Goal: Answer question/provide support: Ask a question

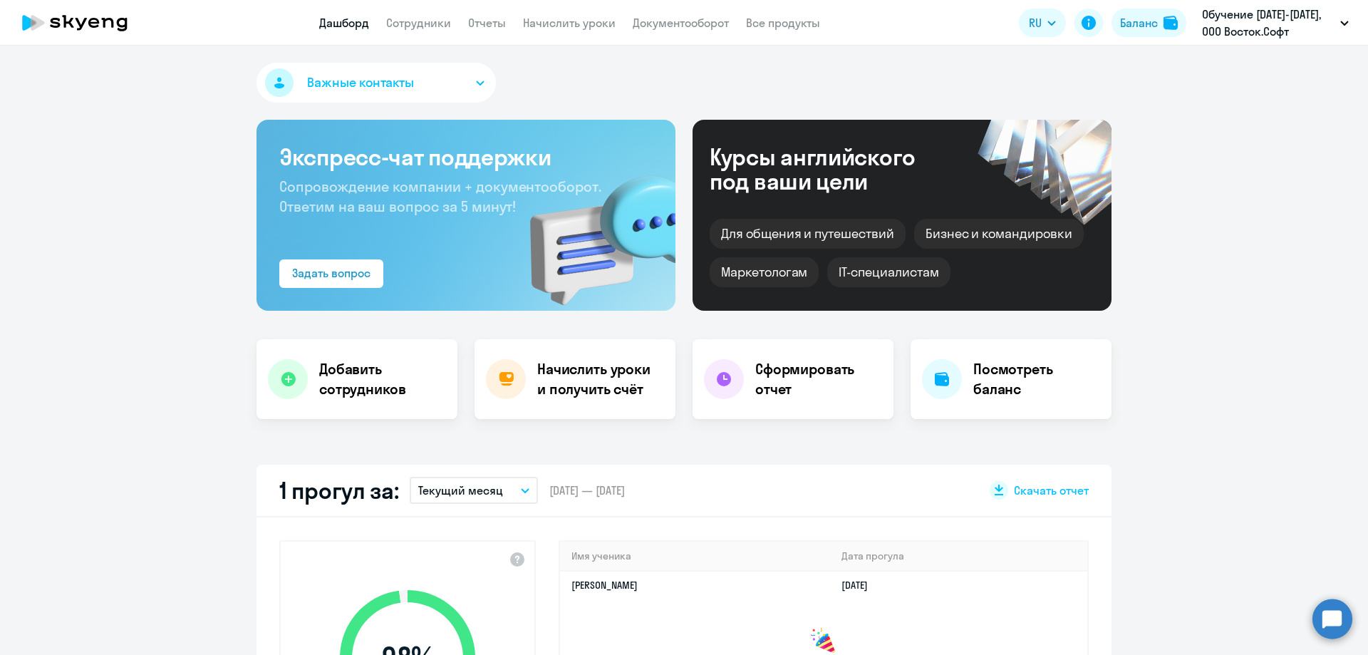
select select "30"
click at [396, 22] on link "Сотрудники" at bounding box center [418, 23] width 65 height 14
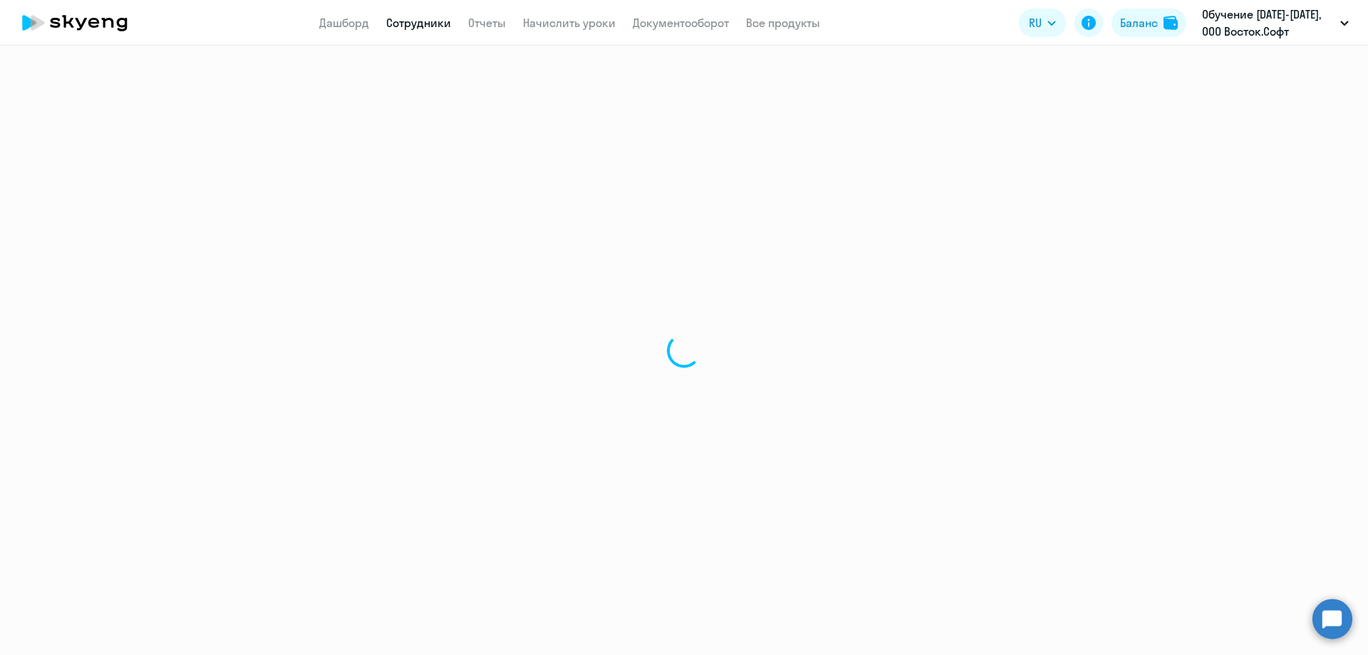
select select "30"
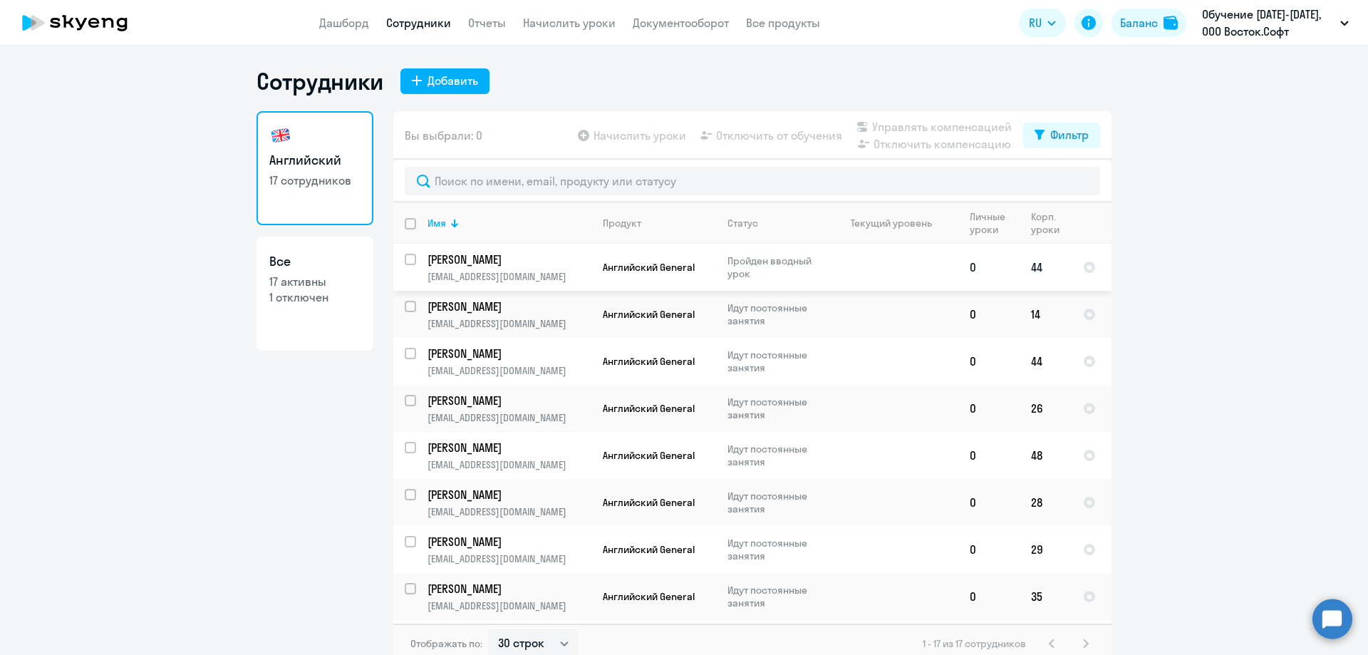
click at [477, 262] on p "[PERSON_NAME]" at bounding box center [508, 260] width 161 height 16
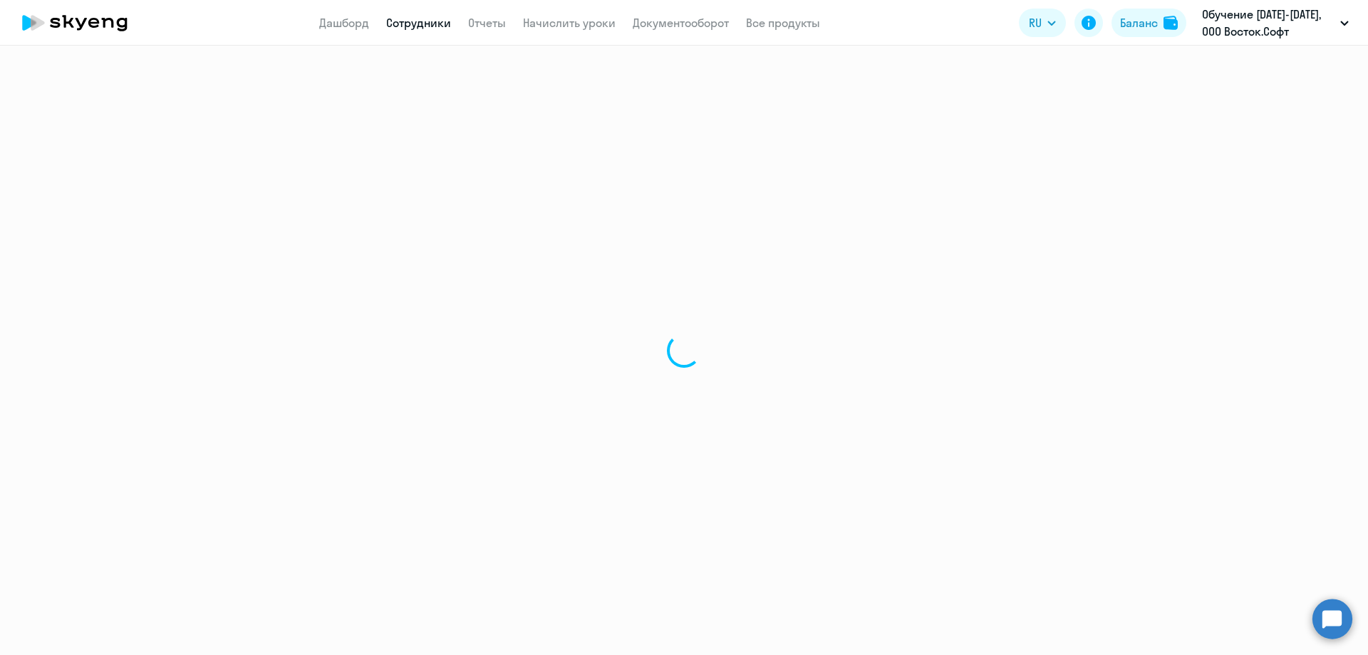
select select "english"
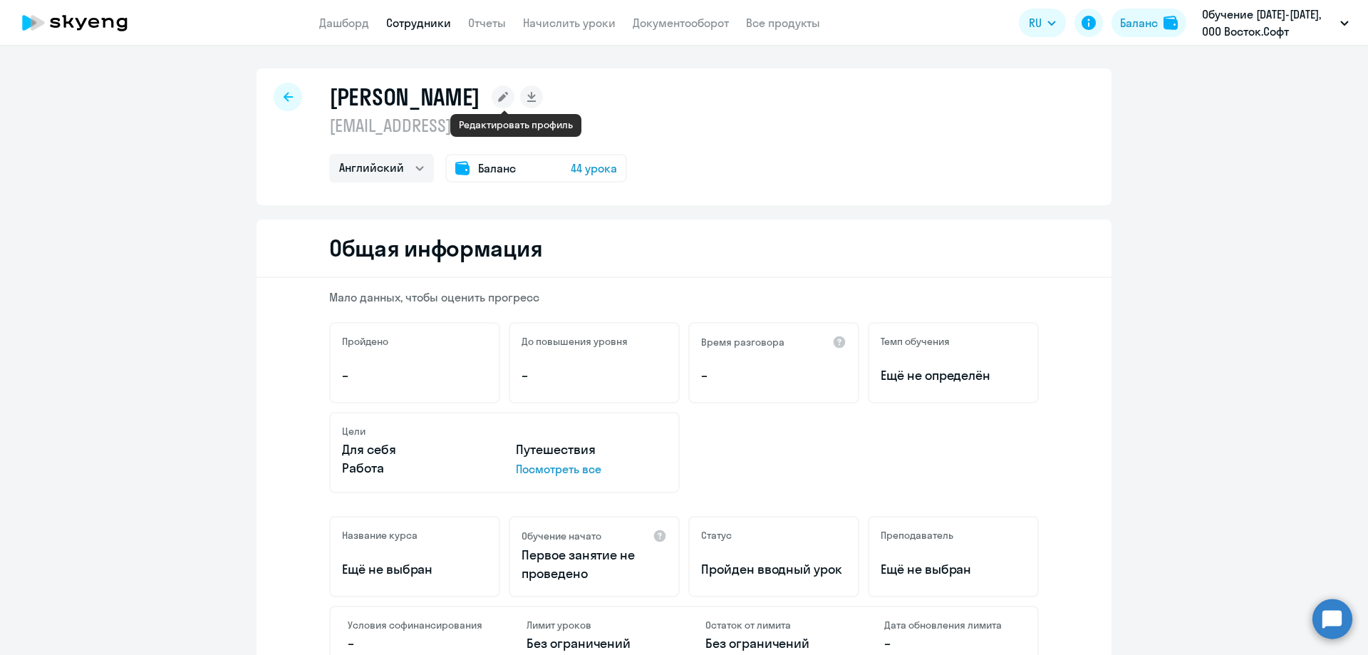
click at [515, 91] on rect at bounding box center [503, 97] width 23 height 23
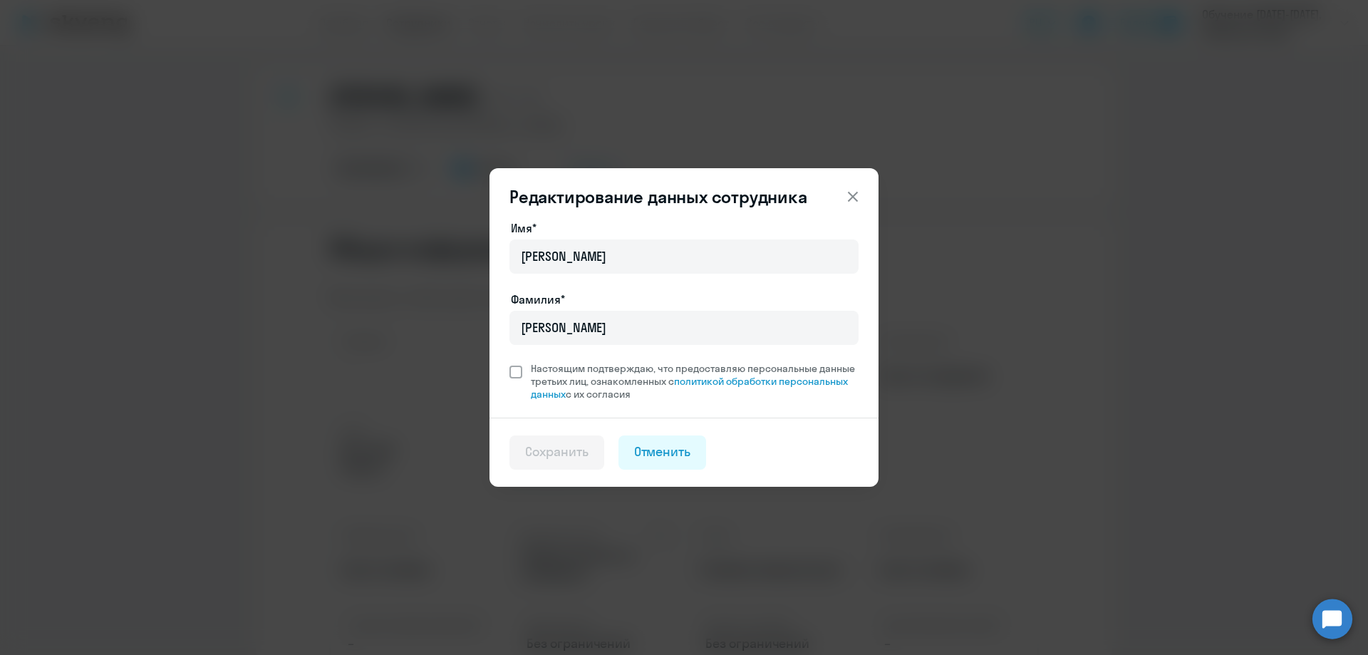
click at [511, 376] on span at bounding box center [516, 372] width 13 height 13
click at [510, 362] on input "Настоящим подтверждаю, что предоставляю персональные данные третьих лиц, ознако…" at bounding box center [509, 361] width 1 height 1
checkbox input "true"
click at [559, 455] on div "Сохранить" at bounding box center [556, 452] width 63 height 19
select select "english"
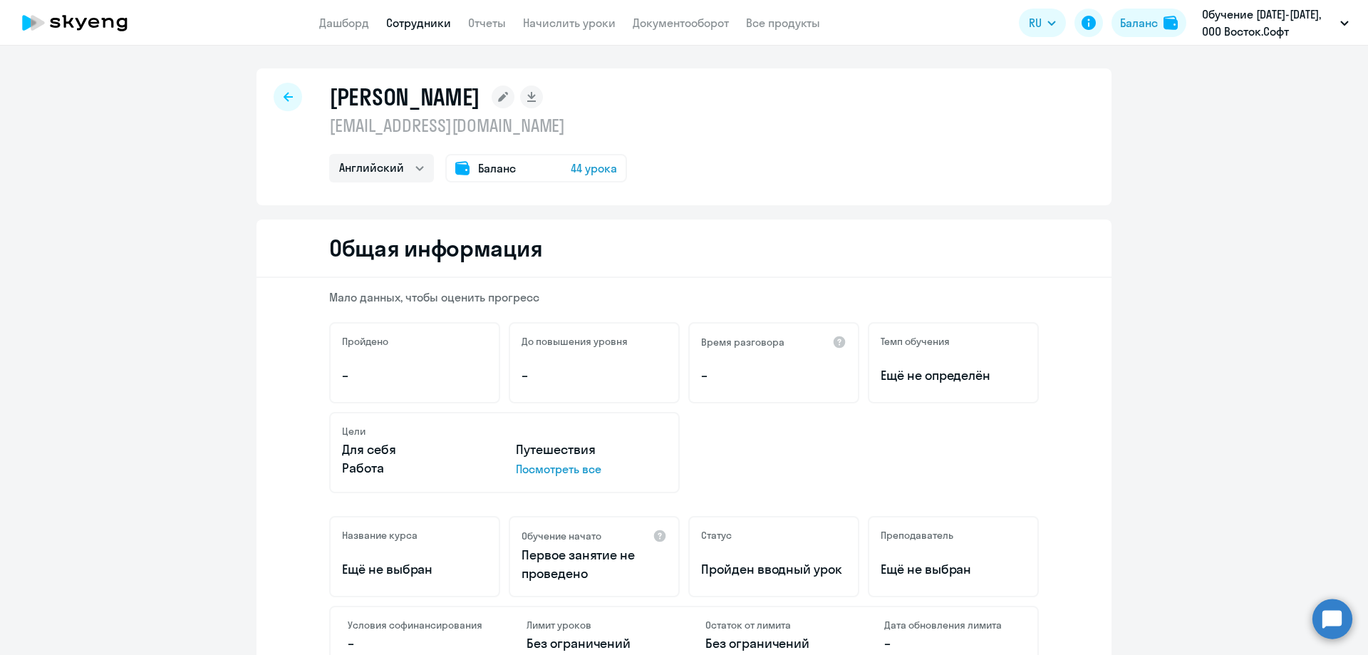
click at [453, 104] on h1 "[PERSON_NAME]" at bounding box center [404, 97] width 151 height 29
click at [413, 165] on select "Английский" at bounding box center [381, 168] width 105 height 29
click at [515, 95] on rect at bounding box center [503, 97] width 23 height 23
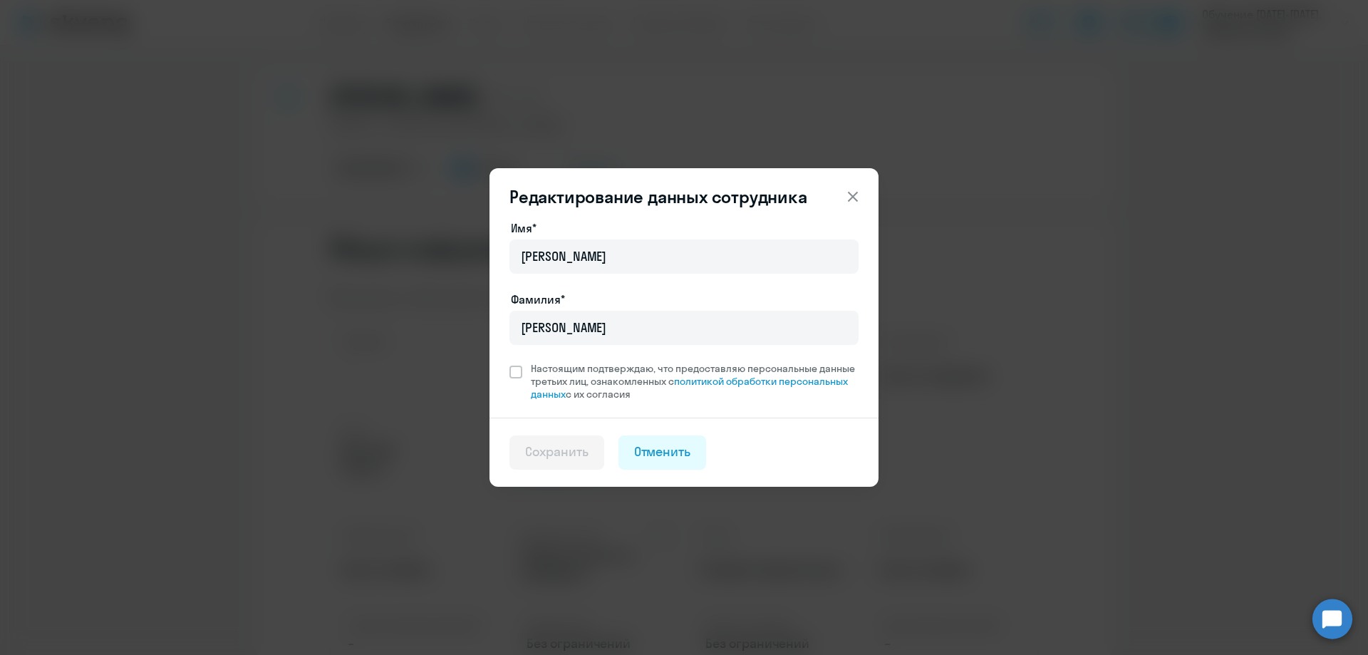
click at [854, 197] on icon at bounding box center [853, 197] width 10 height 10
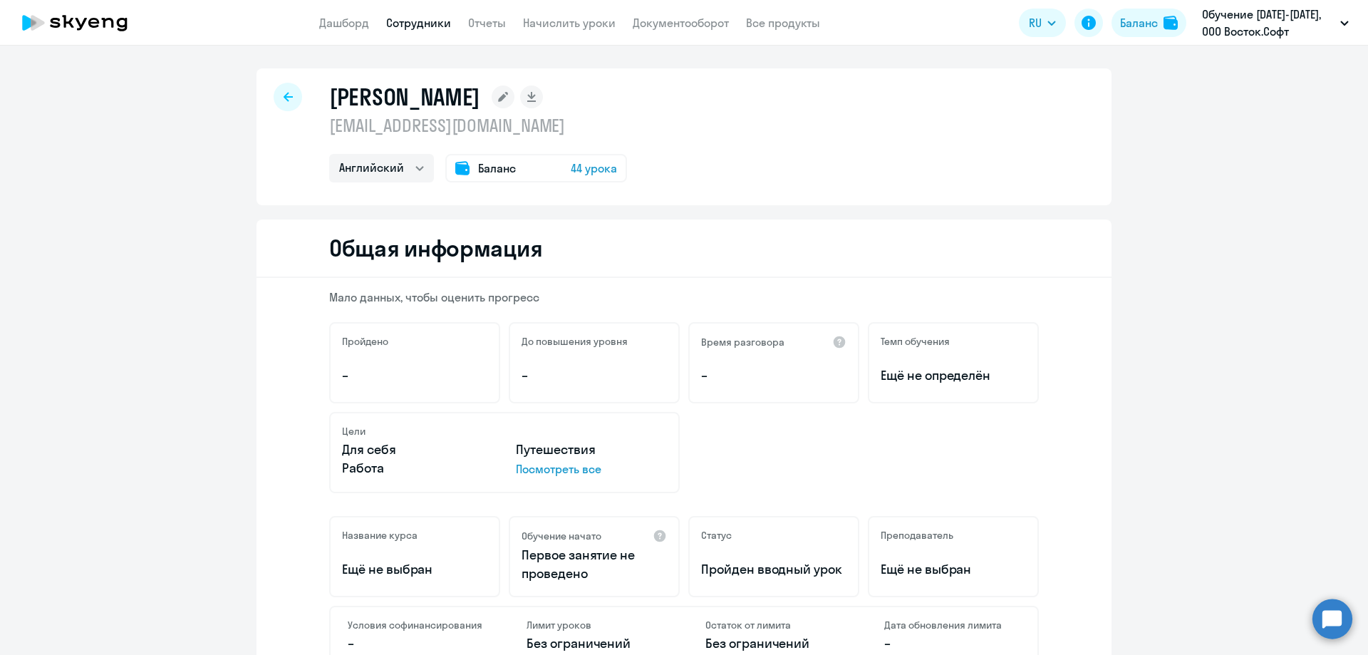
click at [443, 124] on p "[EMAIL_ADDRESS][DOMAIN_NAME]" at bounding box center [478, 125] width 298 height 23
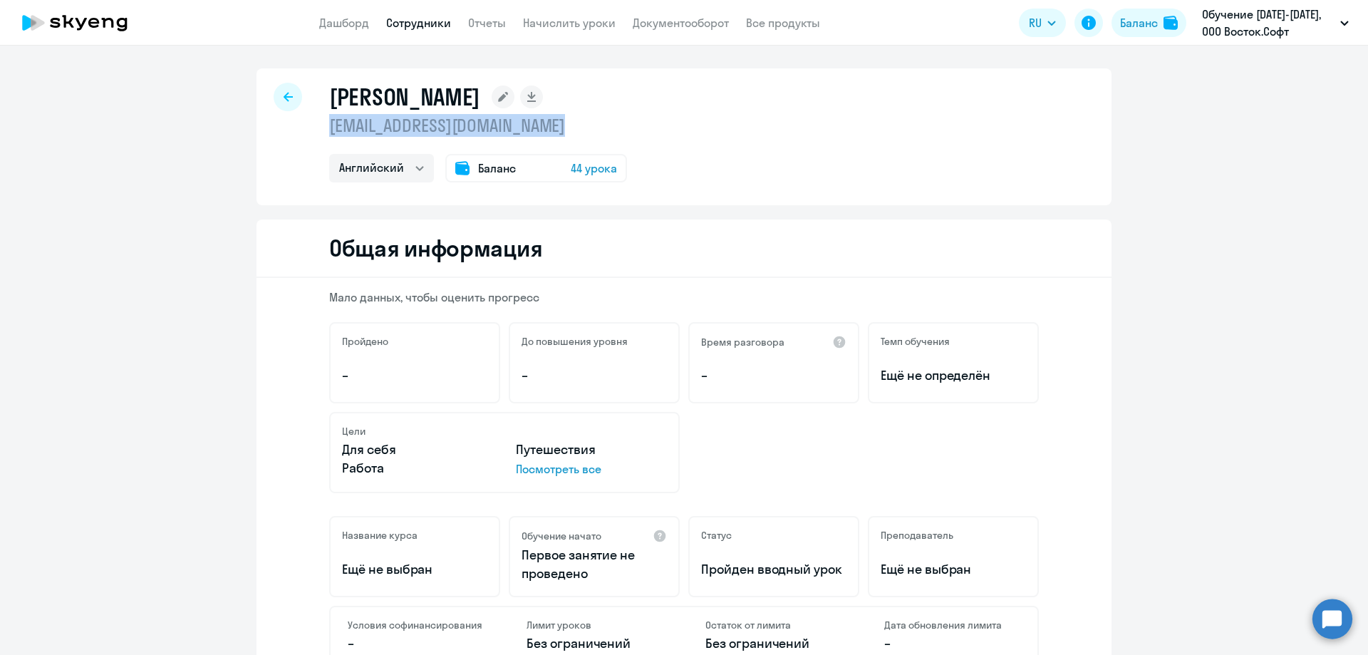
click at [443, 124] on p "[EMAIL_ADDRESS][DOMAIN_NAME]" at bounding box center [478, 125] width 298 height 23
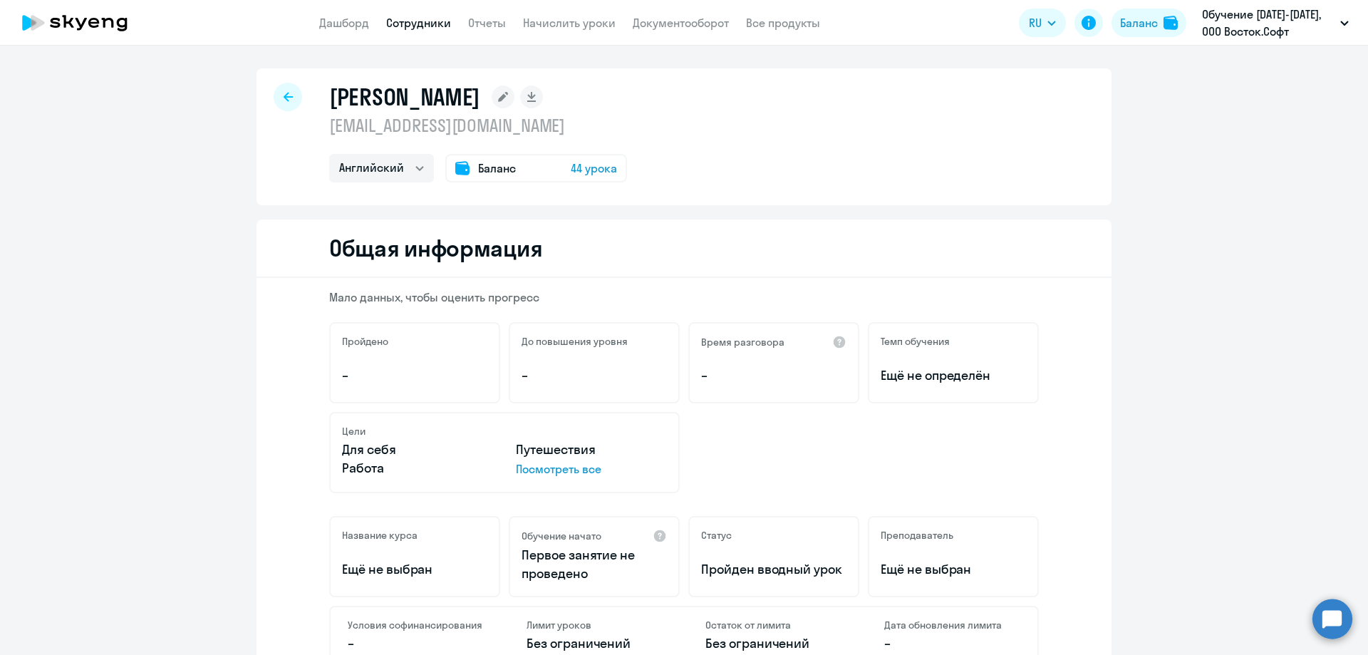
click at [284, 100] on icon at bounding box center [288, 96] width 9 height 9
select select "30"
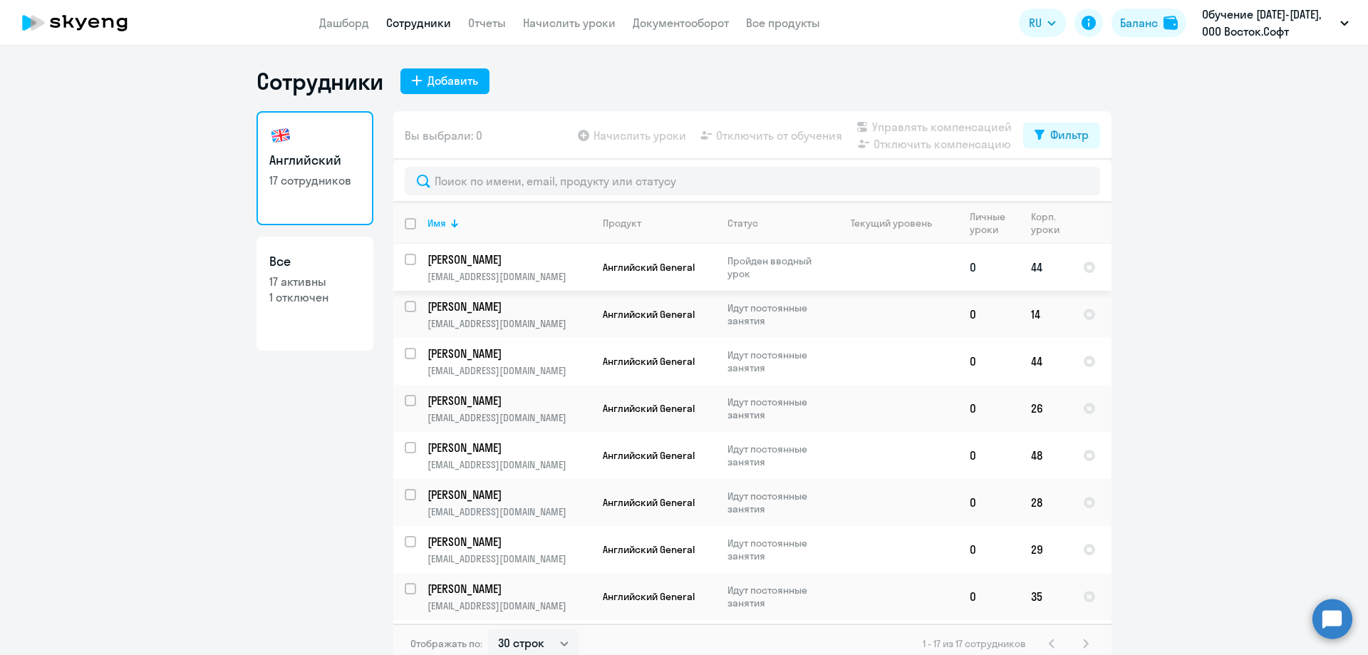
click at [490, 254] on p "[PERSON_NAME]" at bounding box center [508, 260] width 161 height 16
select select "english"
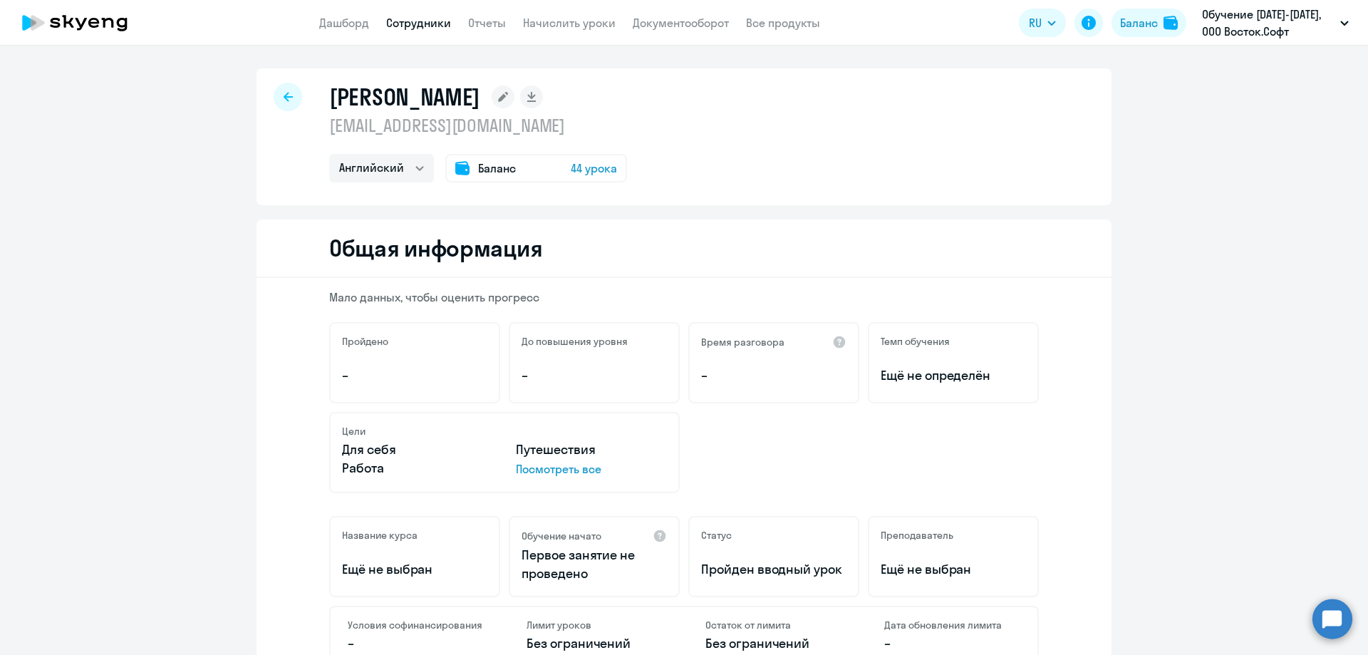
select select "30"
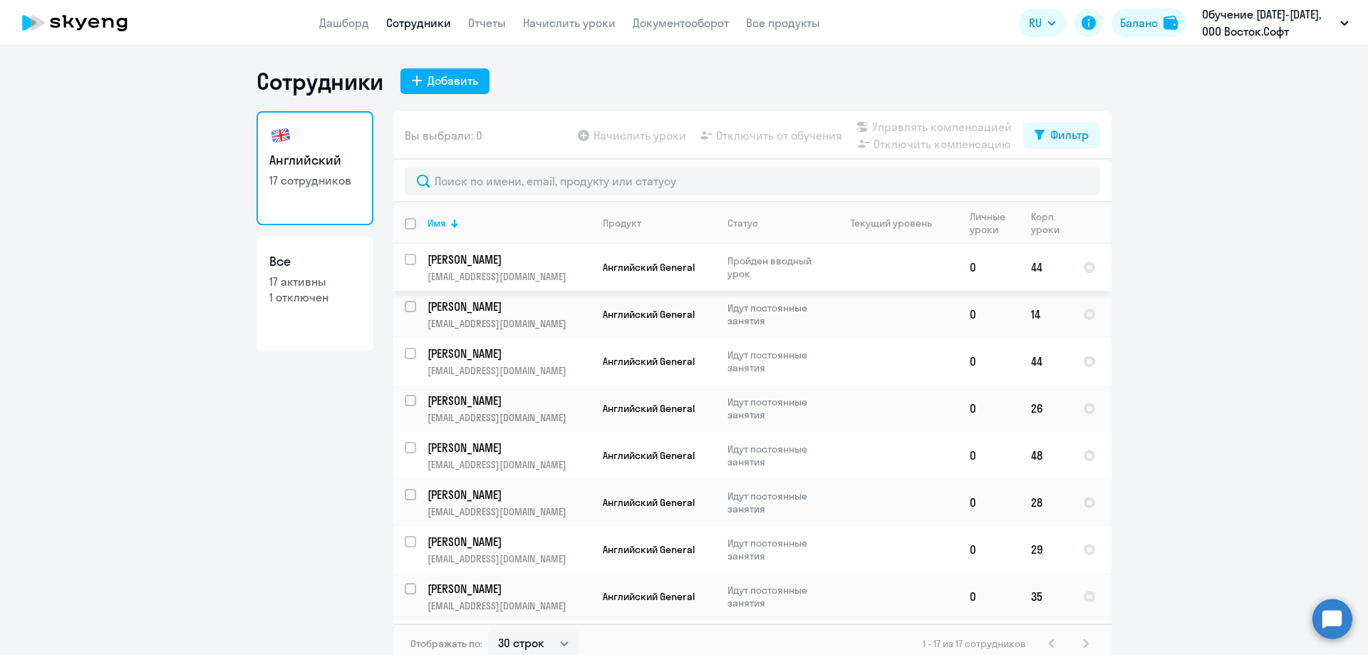
click at [405, 257] on input "select row 22974580" at bounding box center [419, 268] width 29 height 29
click at [405, 257] on input "deselect row 22974580" at bounding box center [419, 268] width 29 height 29
click at [405, 257] on input "select row 22974580" at bounding box center [419, 268] width 29 height 29
click at [405, 257] on input "deselect row 22974580" at bounding box center [419, 268] width 29 height 29
checkbox input "false"
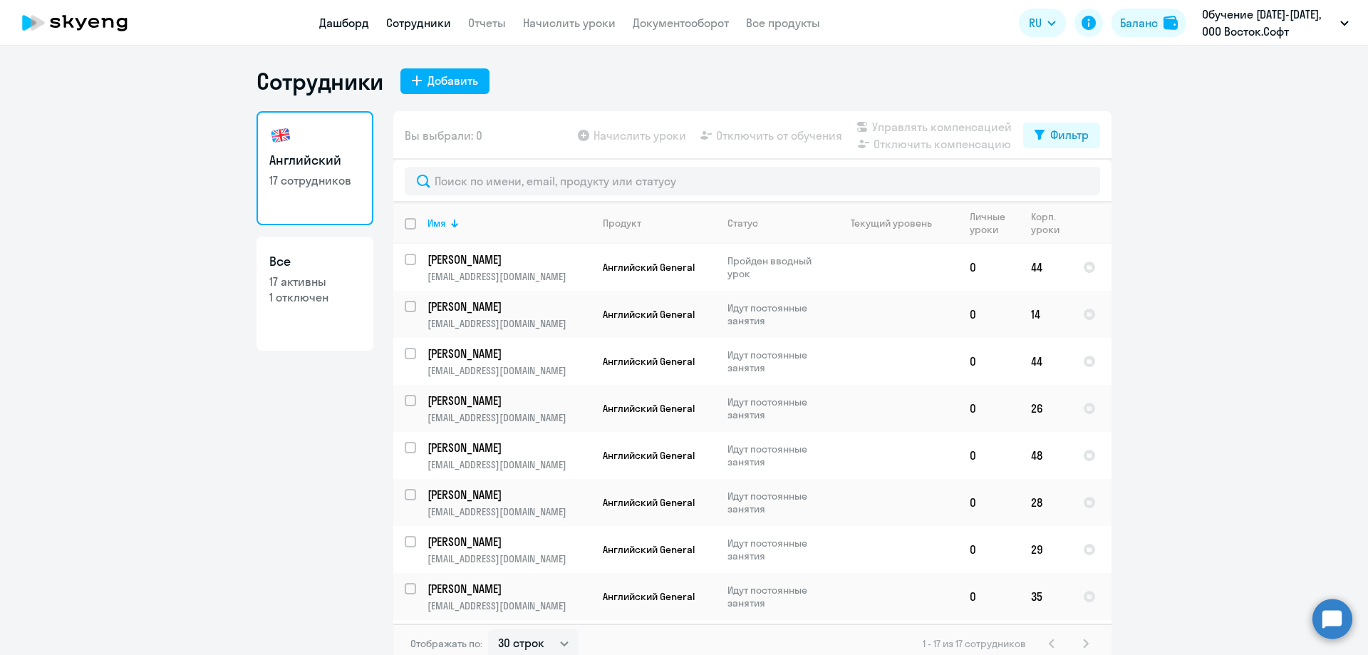
click at [345, 20] on link "Дашборд" at bounding box center [344, 23] width 50 height 14
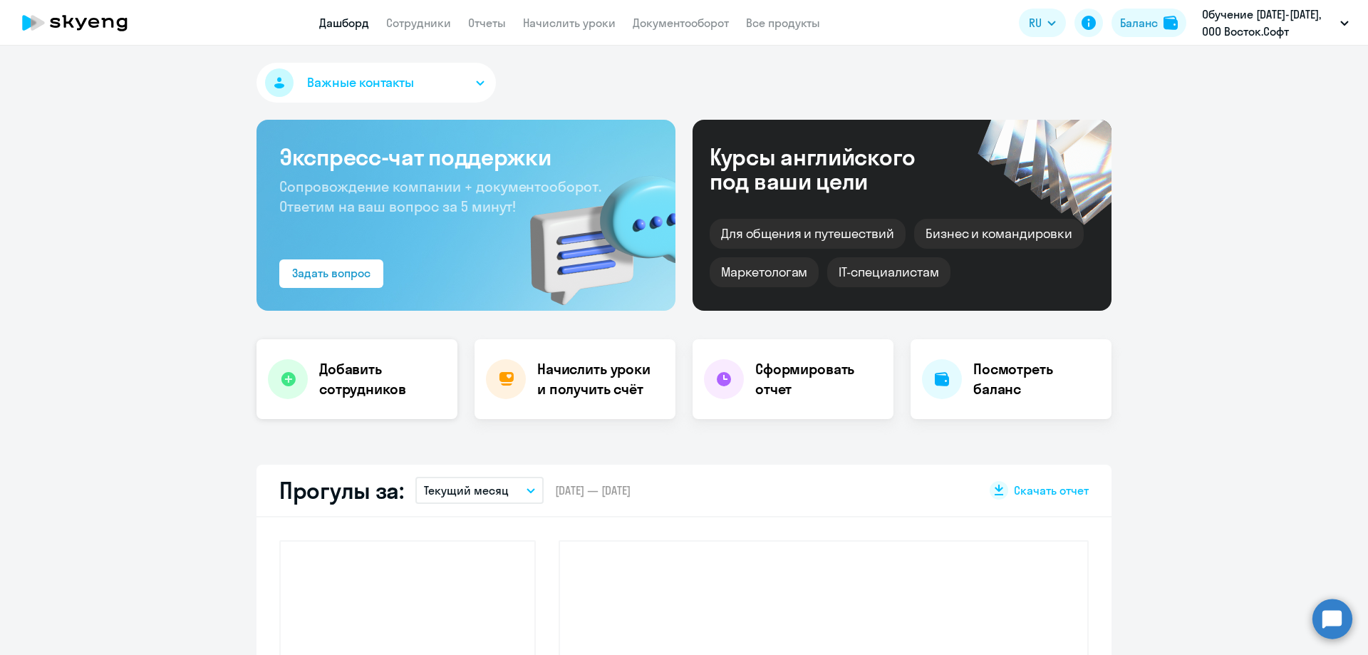
select select "30"
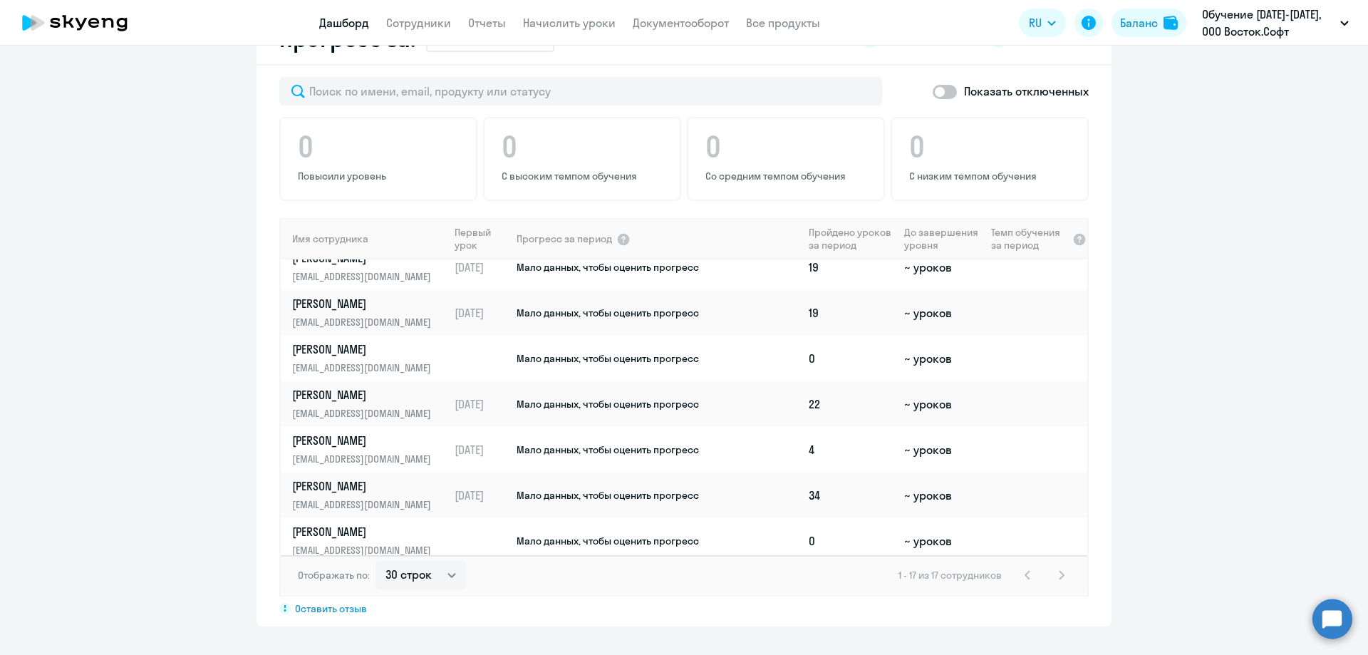
scroll to position [480, 0]
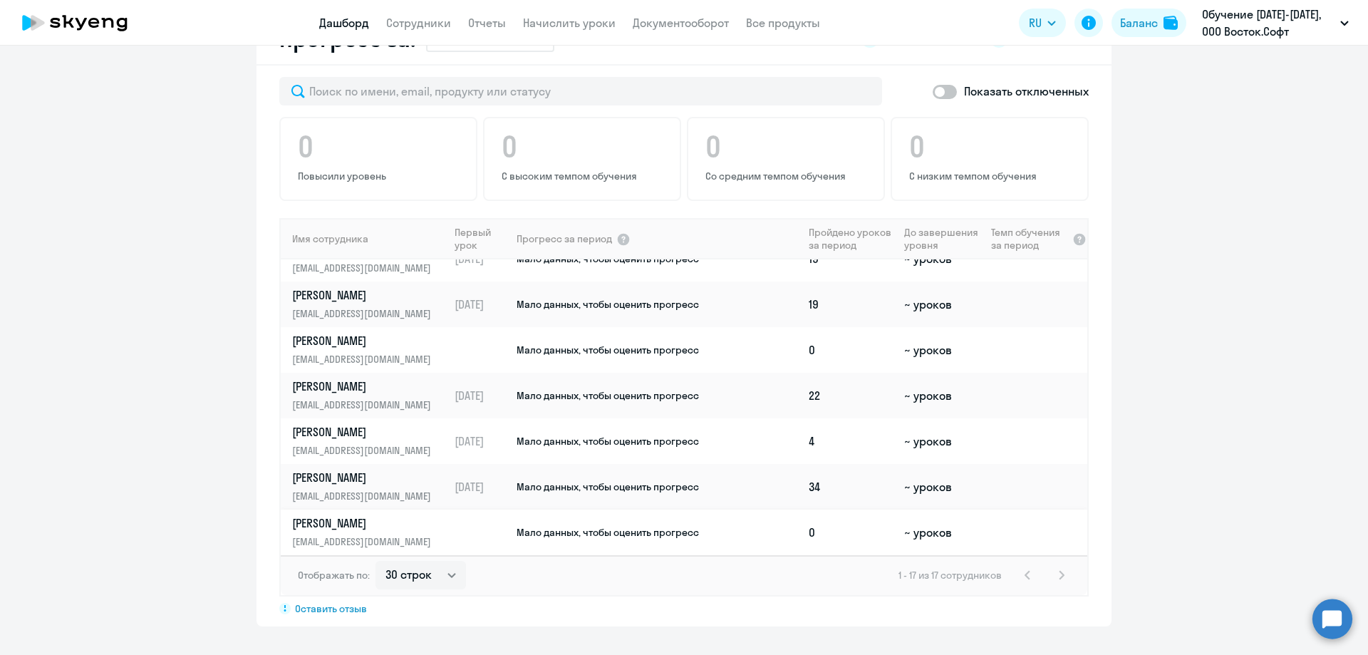
click at [321, 522] on p "[PERSON_NAME]" at bounding box center [365, 523] width 147 height 16
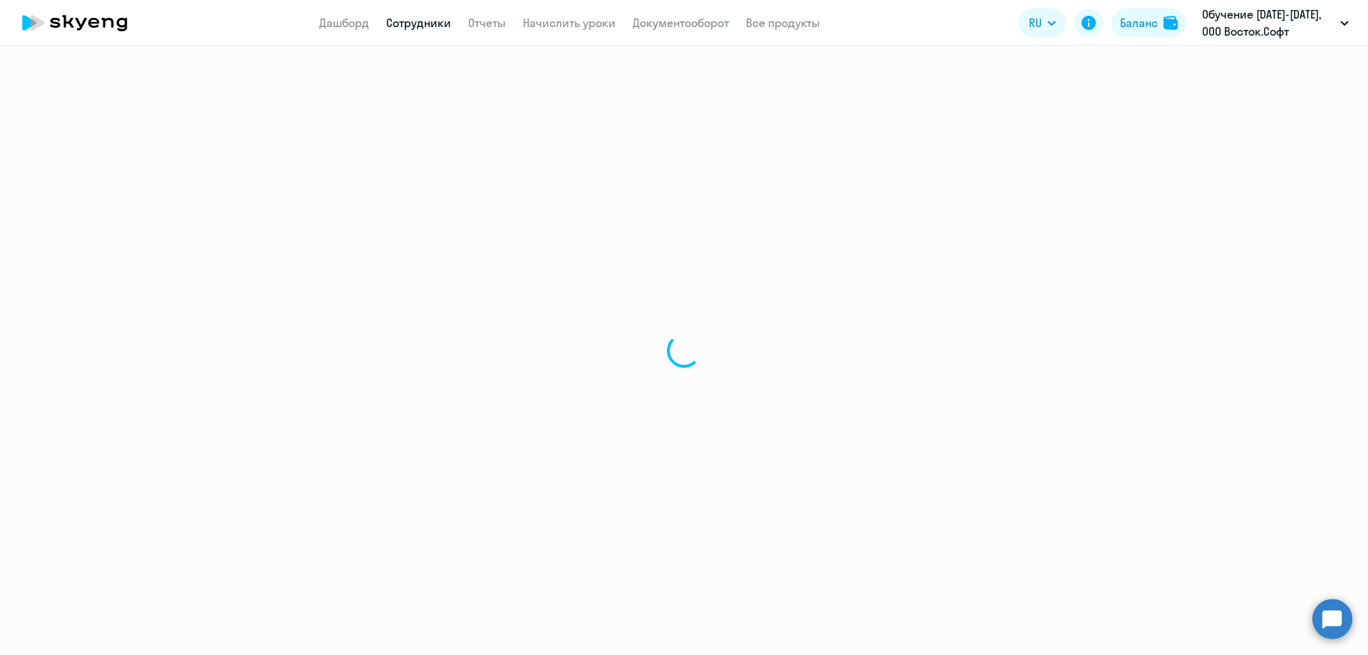
select select "english"
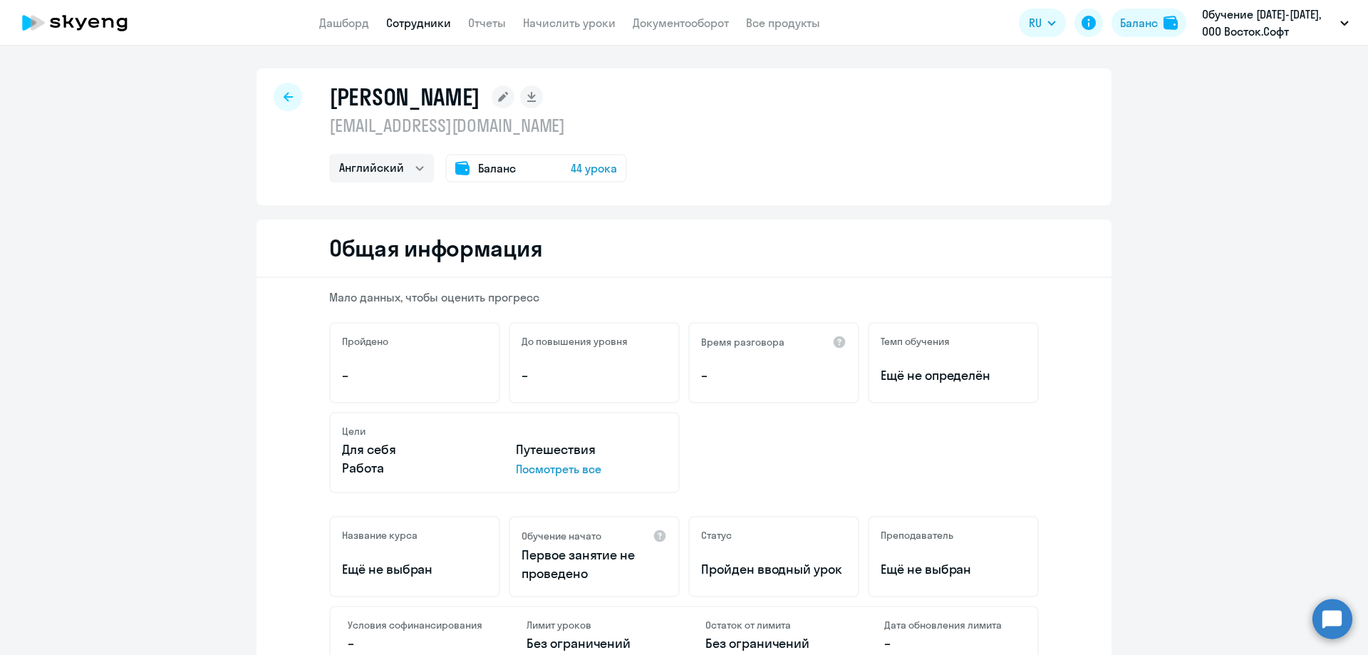
click at [552, 470] on p "Посмотреть все" at bounding box center [591, 468] width 151 height 17
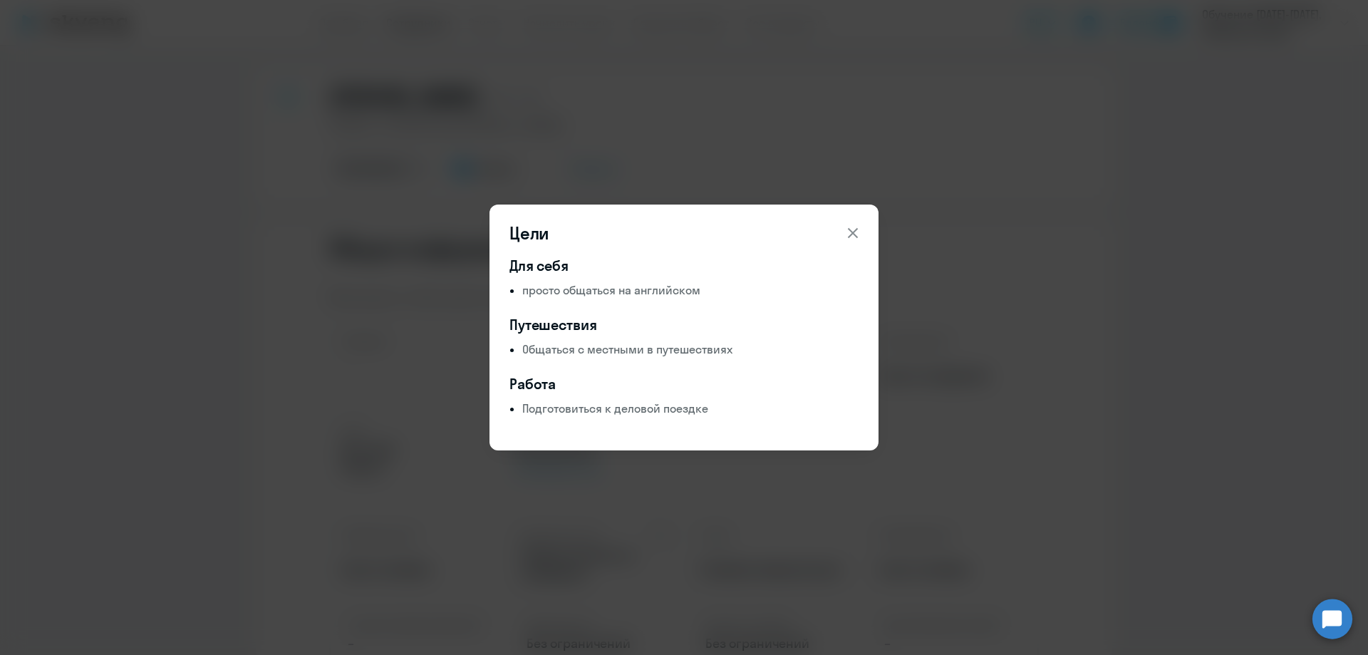
click at [857, 234] on icon at bounding box center [852, 232] width 17 height 17
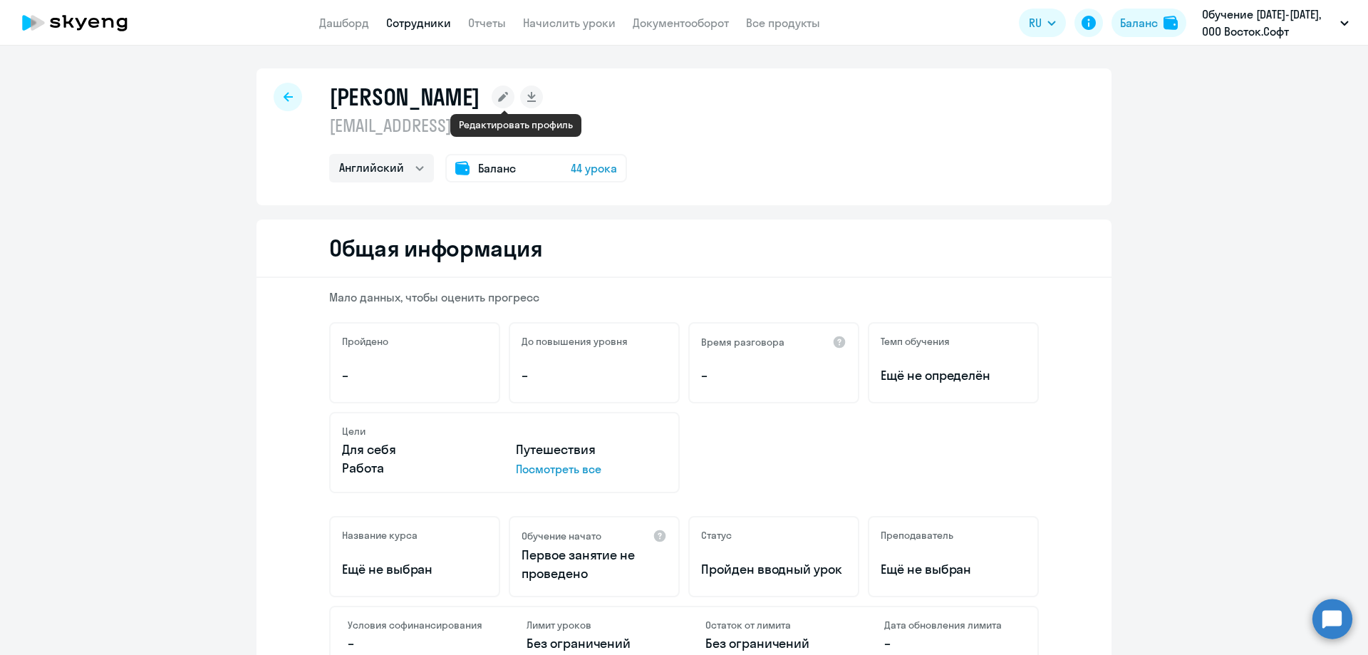
click at [514, 93] on rect at bounding box center [503, 97] width 23 height 23
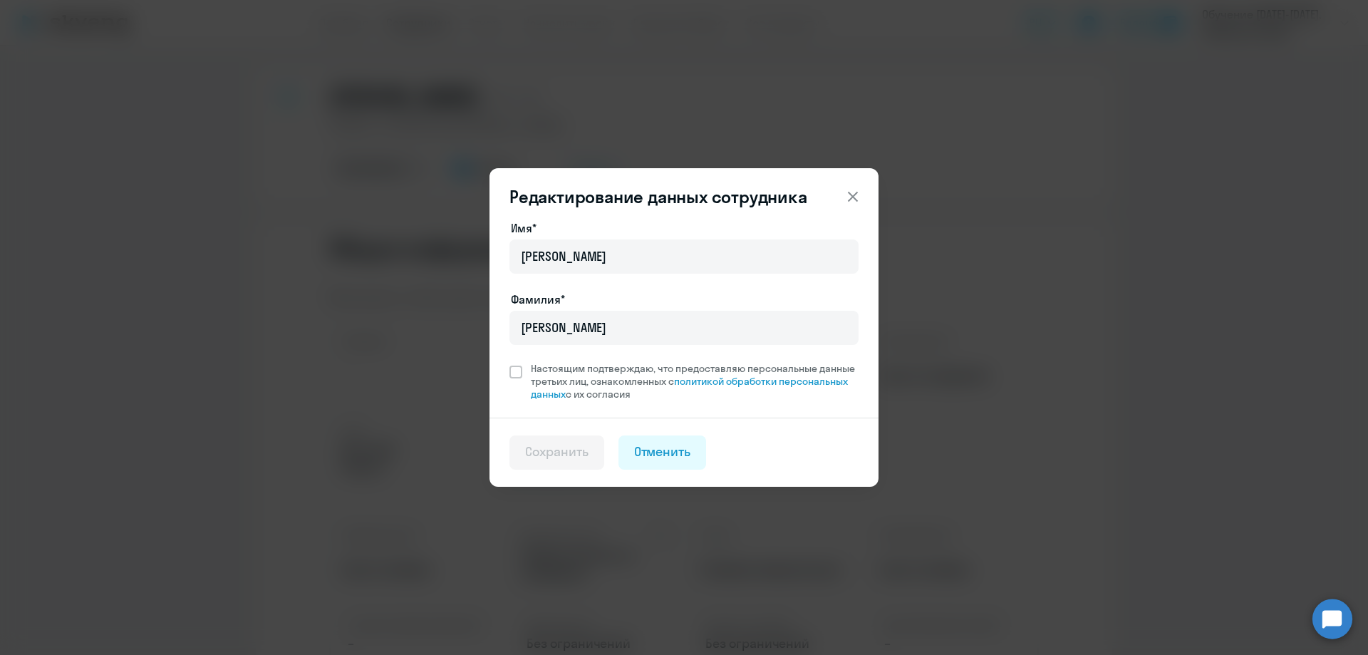
click at [849, 191] on icon at bounding box center [852, 196] width 17 height 17
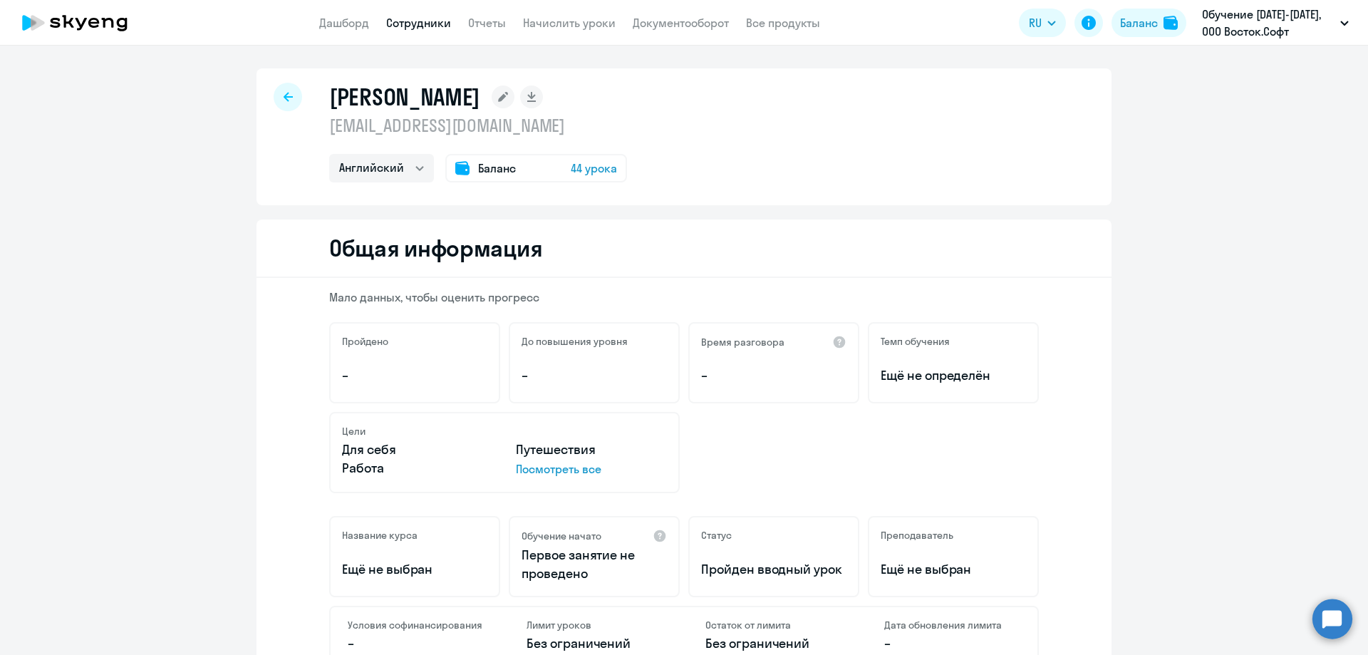
click at [1343, 608] on circle at bounding box center [1333, 619] width 40 height 40
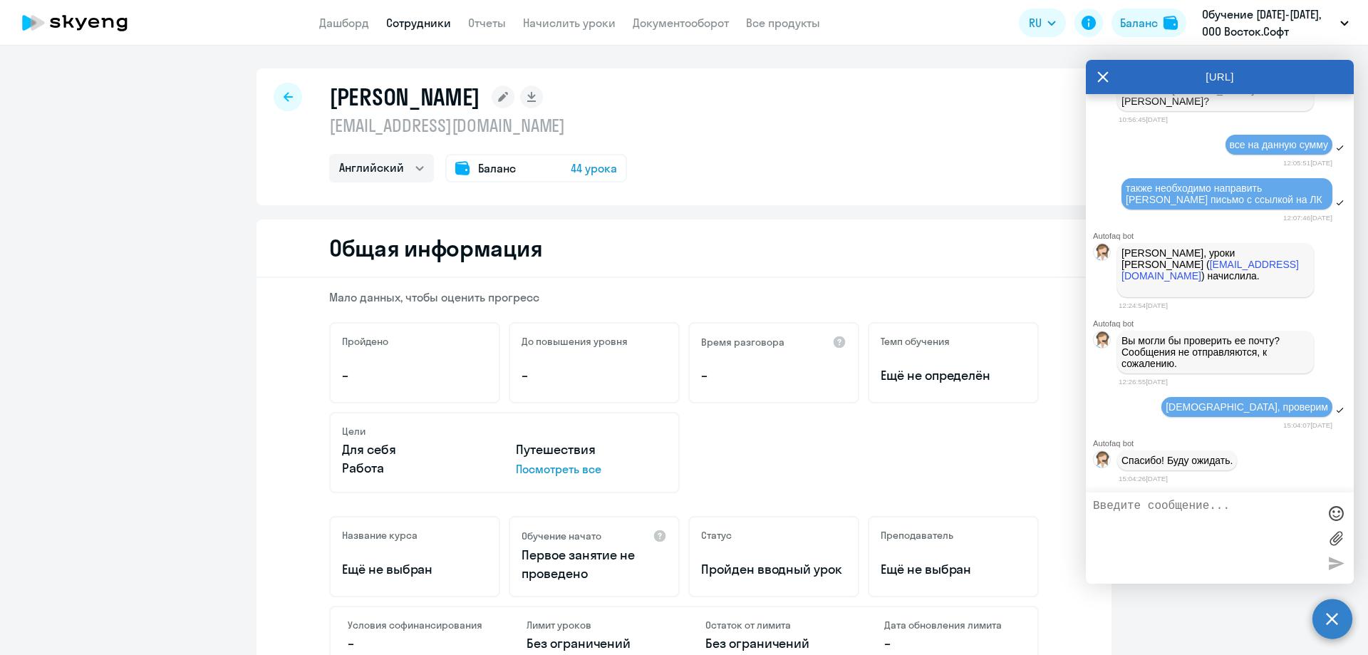
scroll to position [20445, 0]
click at [1139, 512] on textarea at bounding box center [1205, 538] width 225 height 77
type textarea "Добрый день. На почту пришла информация. Можете изменить номер телефона у сотру…"
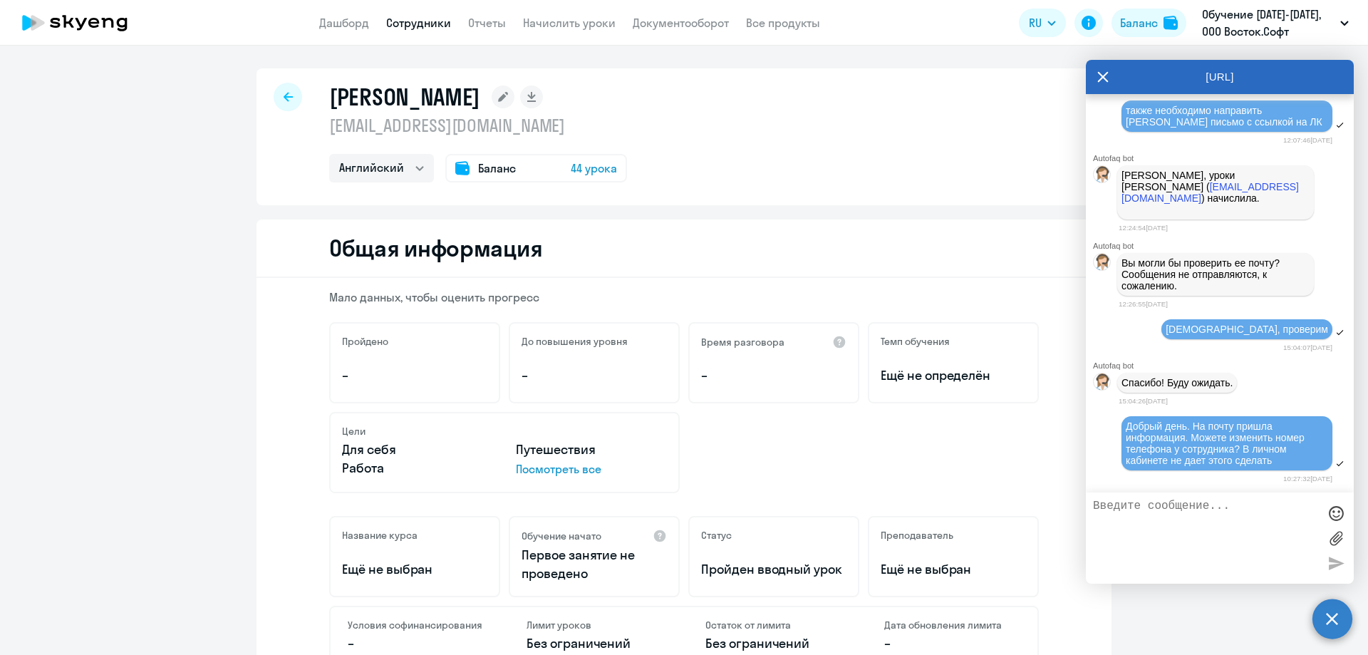
scroll to position [20523, 0]
type textarea "м"
paste textarea "89129910472"
type textarea "Сменить номер телефона у [PERSON_NAME] НЮ. на 89129910472"
click at [1332, 562] on div at bounding box center [1336, 562] width 21 height 21
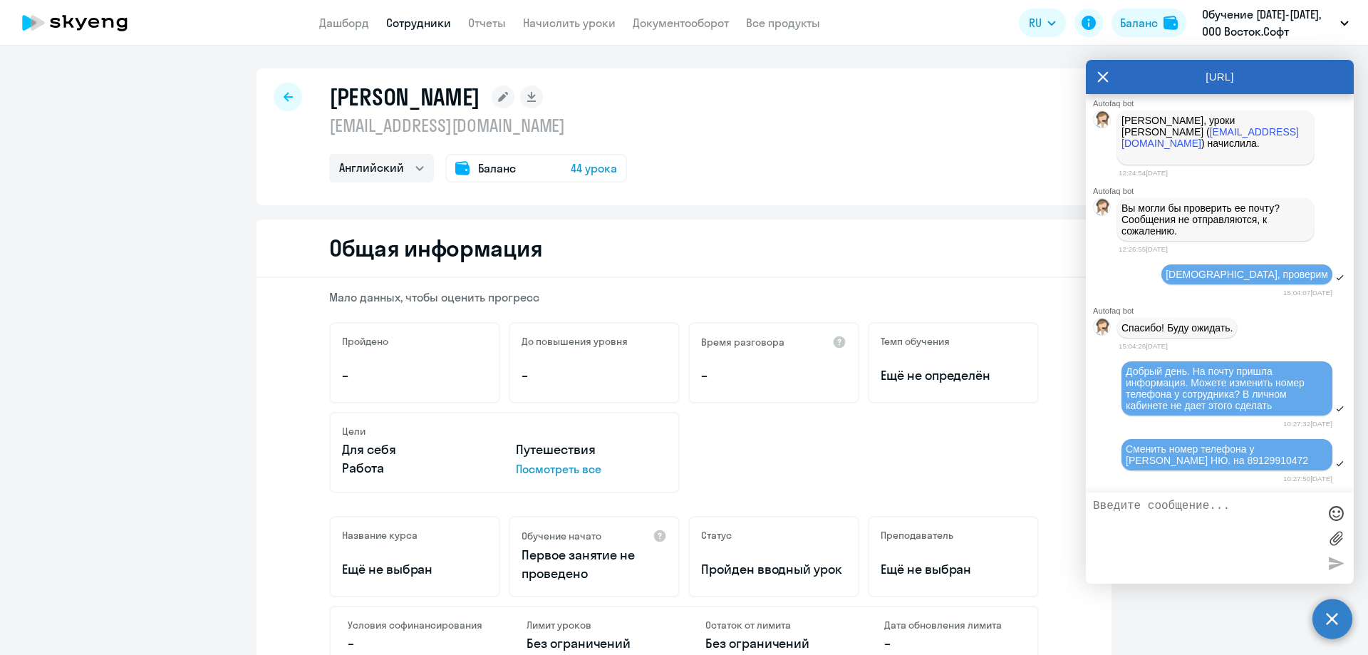
scroll to position [20578, 0]
drag, startPoint x: 555, startPoint y: 125, endPoint x: 321, endPoint y: 135, distance: 234.7
click at [321, 135] on div "[PERSON_NAME] [EMAIL_ADDRESS][DOMAIN_NAME] Английский Баланс 44 урока" at bounding box center [684, 136] width 855 height 137
copy p "[EMAIL_ADDRESS][DOMAIN_NAME]"
